Goal: Information Seeking & Learning: Understand process/instructions

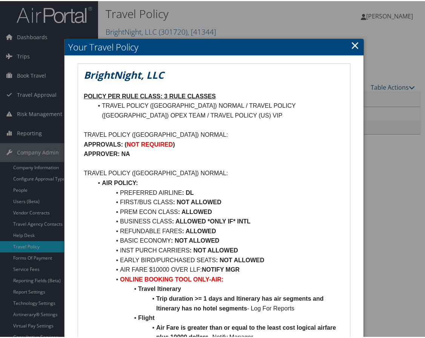
click at [240, 130] on p "TRAVEL POLICY ([GEOGRAPHIC_DATA]) NORMAL:" at bounding box center [214, 134] width 261 height 10
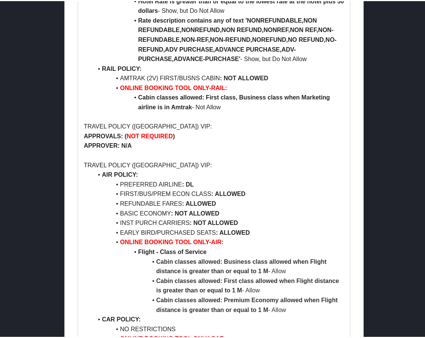
scroll to position [1131, 0]
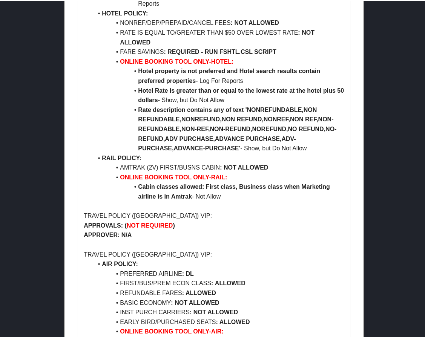
click at [245, 114] on li "Rate description contains any of text 'NONREFUNDABLE,NON REFUNDABLE,NONREFUND,N…" at bounding box center [219, 128] width 252 height 48
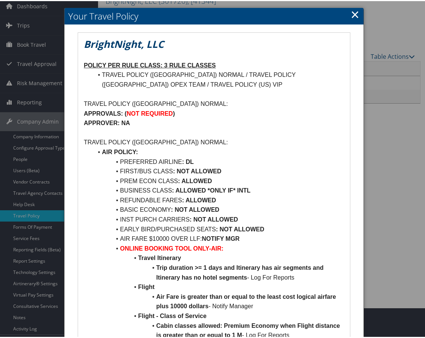
scroll to position [0, 0]
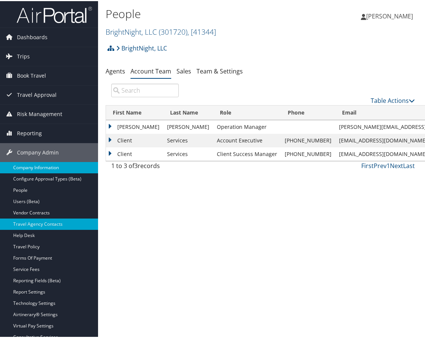
click at [32, 165] on link "Company Information" at bounding box center [49, 166] width 98 height 11
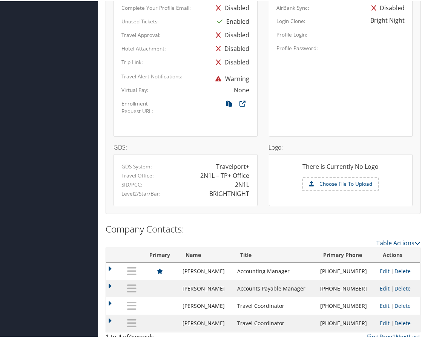
scroll to position [508, 0]
